Goal: Find specific page/section: Find specific page/section

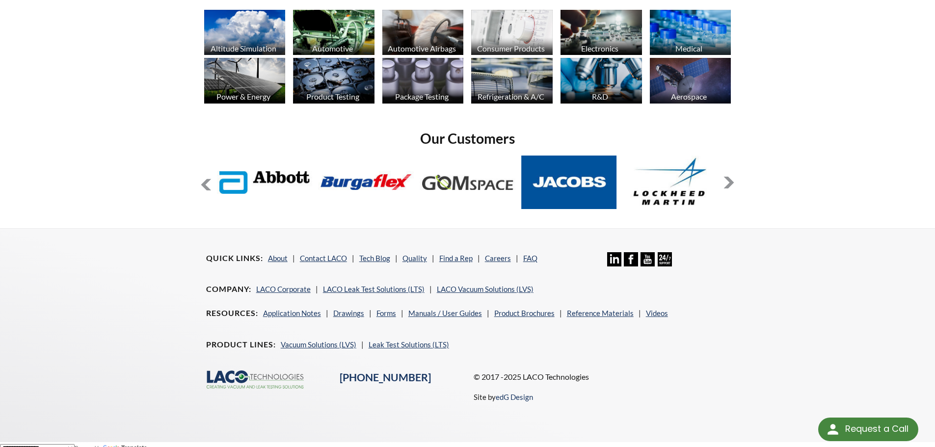
scroll to position [801, 0]
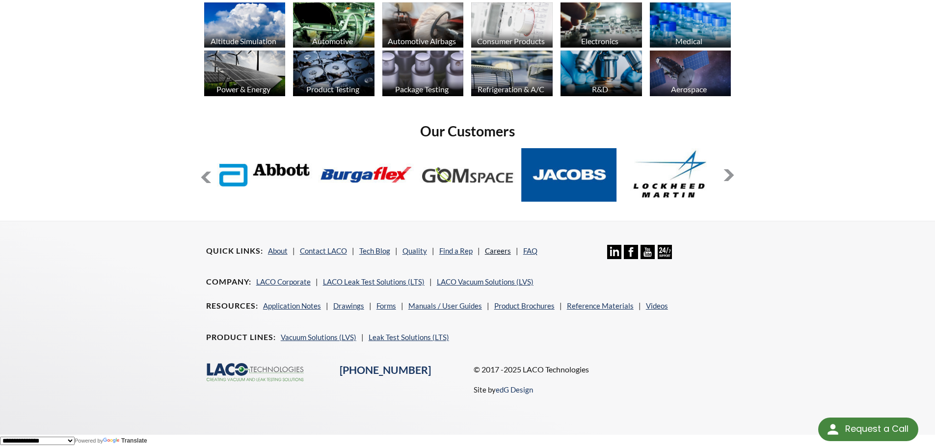
click at [499, 251] on link "Careers" at bounding box center [498, 250] width 26 height 9
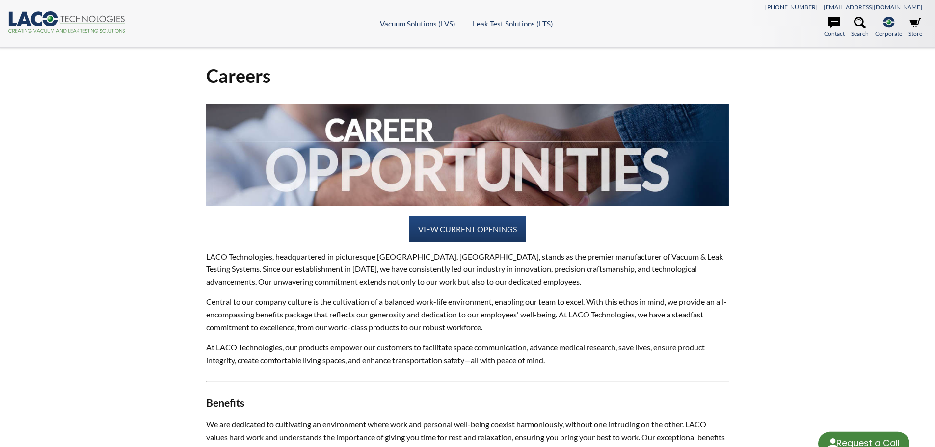
select select "Language Translate Widget"
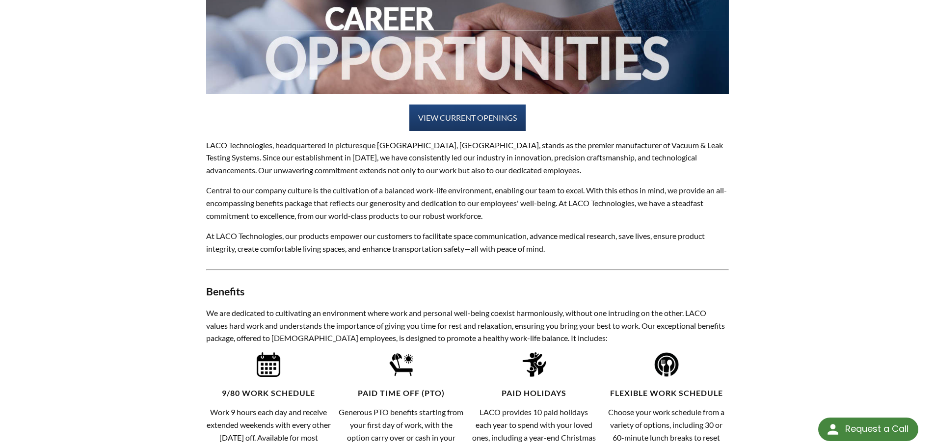
scroll to position [147, 0]
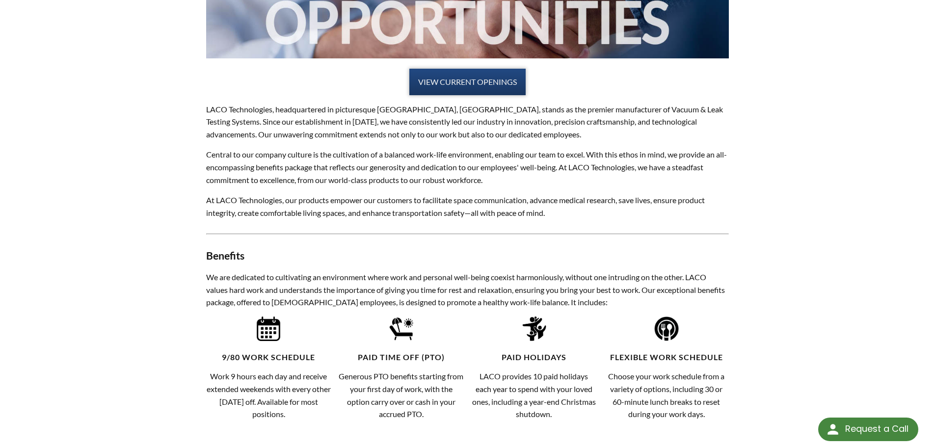
click at [472, 85] on link "VIEW CURRENT OPENINGS" at bounding box center [467, 82] width 116 height 27
